Goal: Task Accomplishment & Management: Use online tool/utility

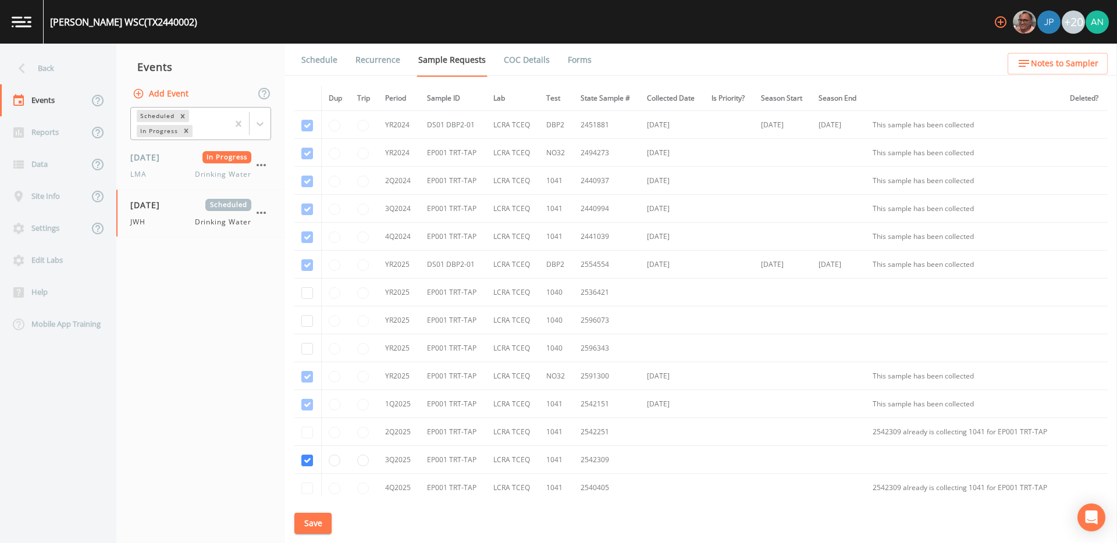
scroll to position [98, 0]
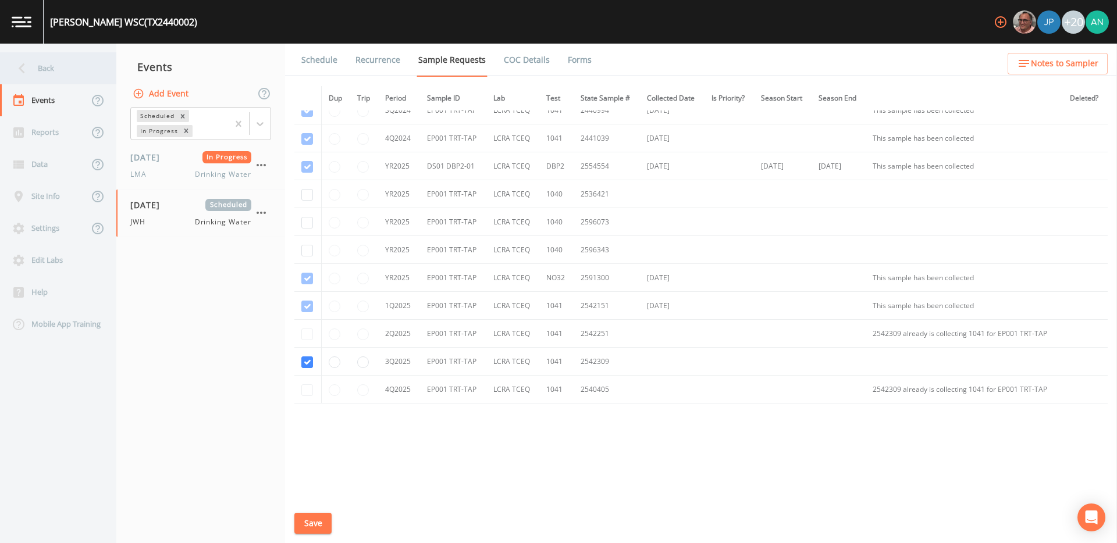
click at [54, 67] on div "Back" at bounding box center [52, 68] width 105 height 32
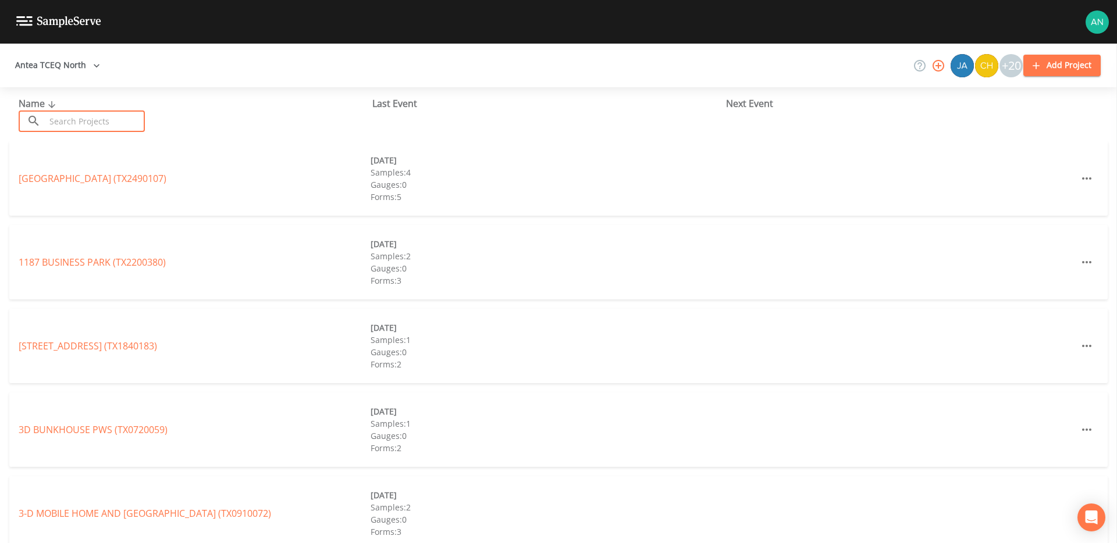
click at [84, 126] on input "text" at bounding box center [94, 122] width 99 height 22
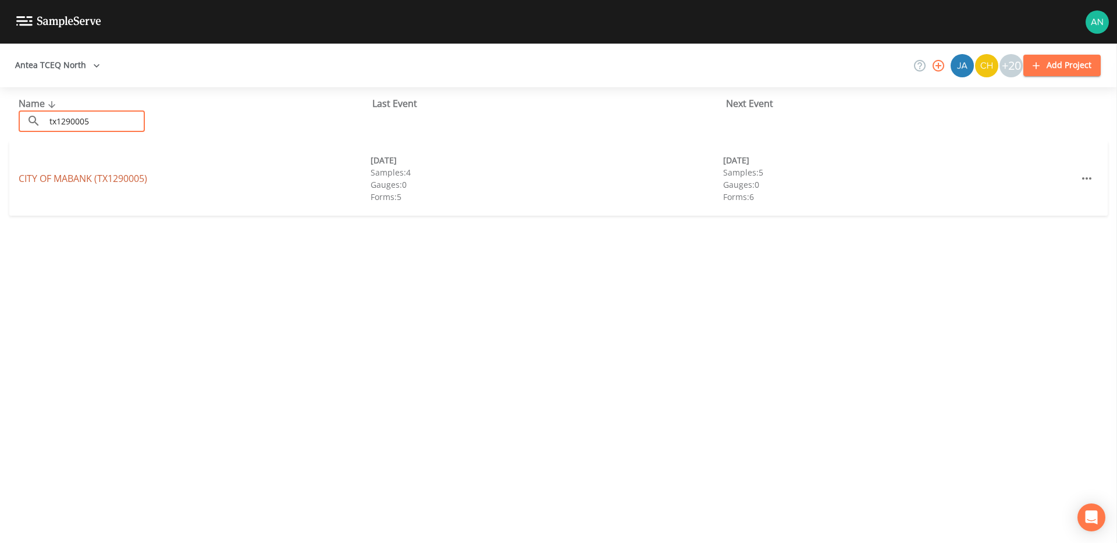
type input "tx1290005"
click at [76, 176] on link "CITY OF [GEOGRAPHIC_DATA] (TX1290005)" at bounding box center [83, 178] width 129 height 13
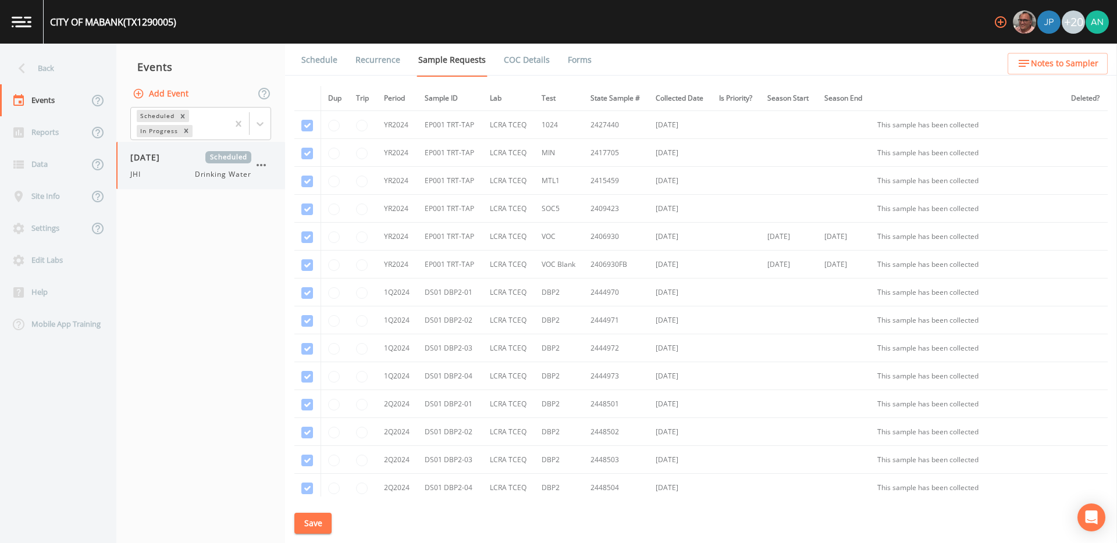
click at [145, 175] on span "JHI" at bounding box center [138, 174] width 17 height 10
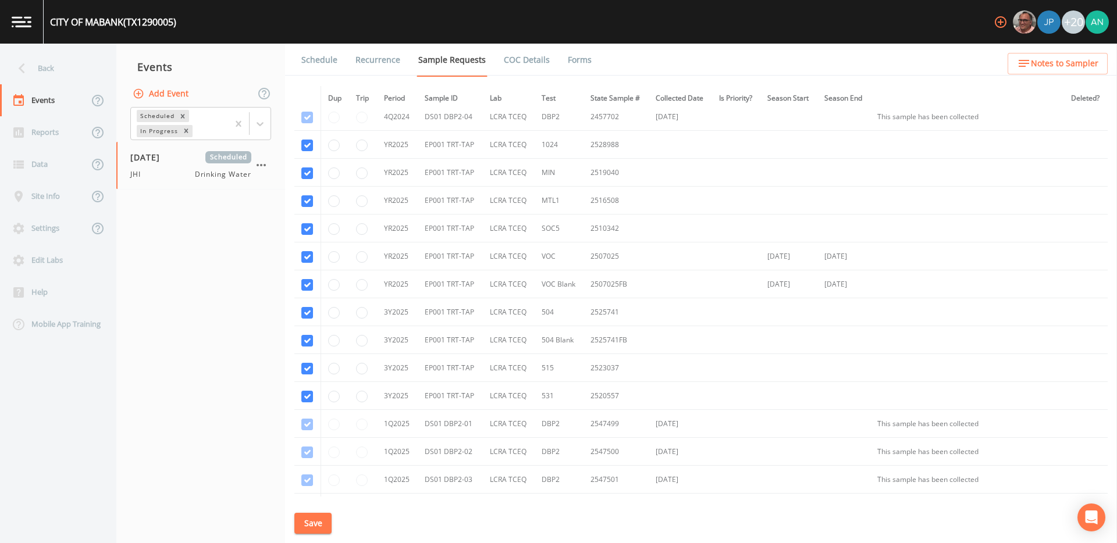
scroll to position [599, 0]
click at [333, 391] on input "radio" at bounding box center [334, 392] width 12 height 12
radio input "true"
click at [333, 368] on input "radio" at bounding box center [334, 364] width 12 height 12
radio input "true"
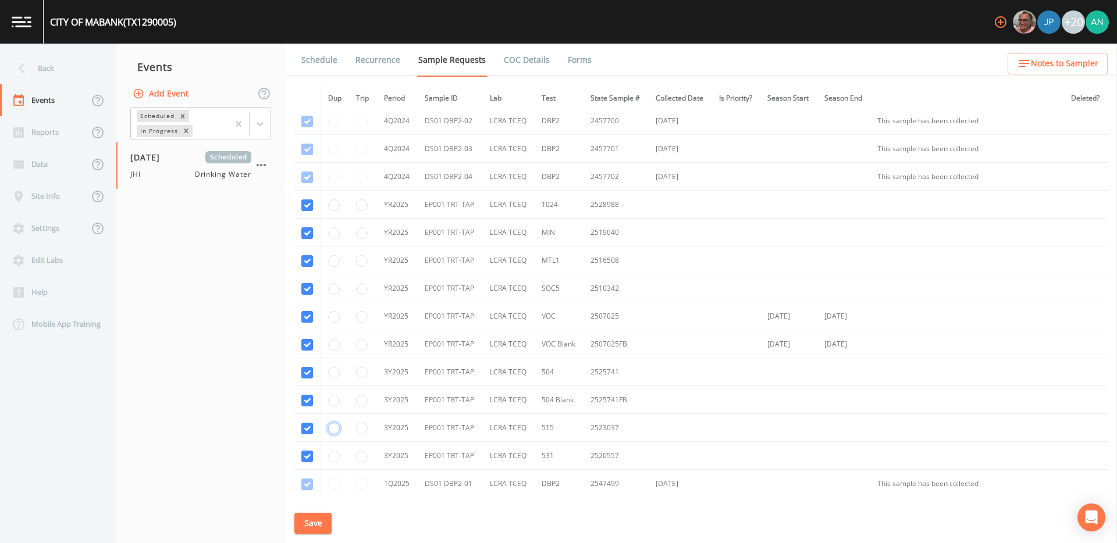
scroll to position [526, 0]
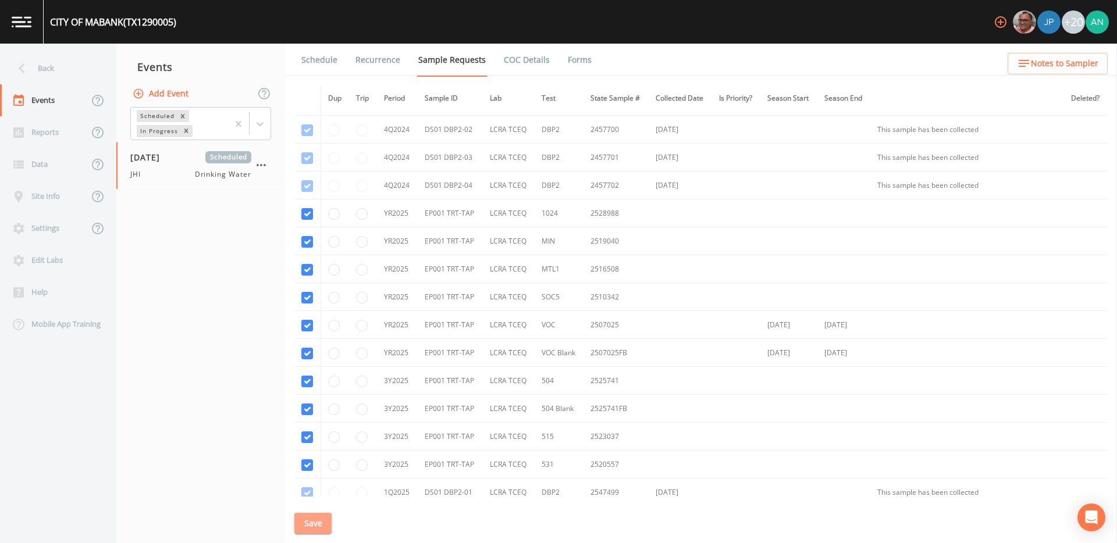
click at [319, 521] on button "Save" at bounding box center [312, 524] width 37 height 22
click at [304, 518] on button "Save" at bounding box center [312, 524] width 37 height 22
